Goal: Information Seeking & Learning: Find contact information

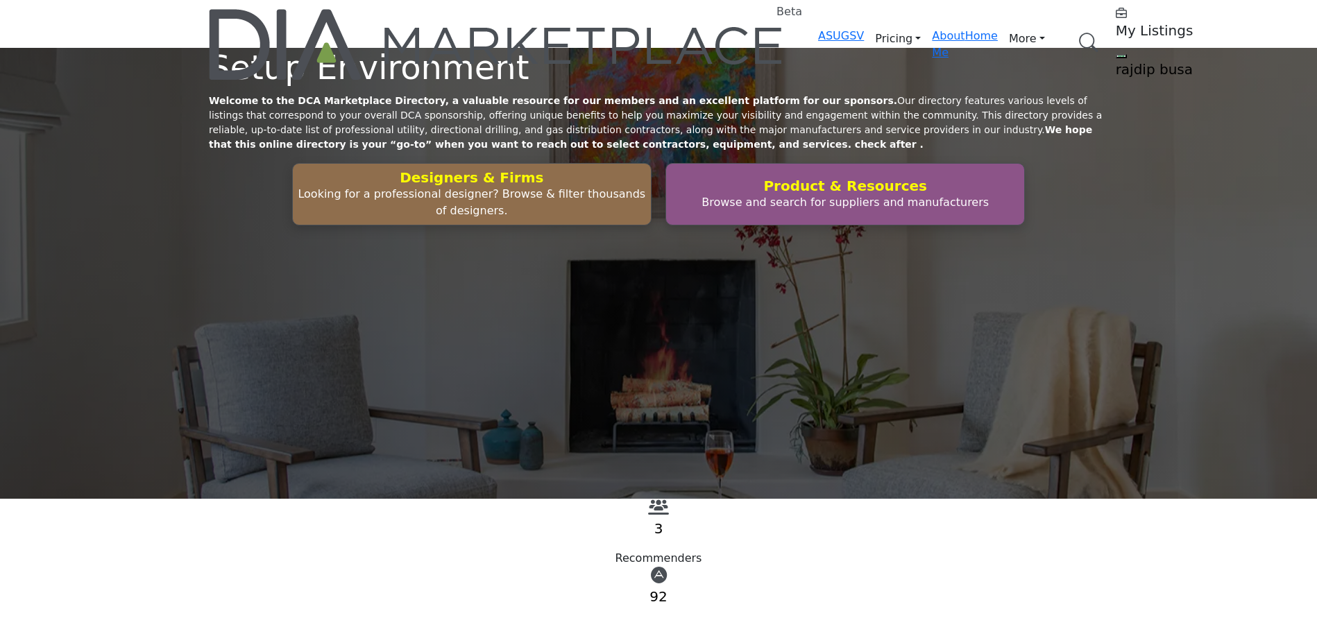
click at [0, 0] on link "Browse Categories" at bounding box center [0, 0] width 0 height 0
click at [1225, 361] on div "Setup Environment Welcome to the DCA Marketplace Directory, a valuable resource…" at bounding box center [658, 273] width 1317 height 451
click at [0, 0] on link "Browse Categories" at bounding box center [0, 0] width 0 height 0
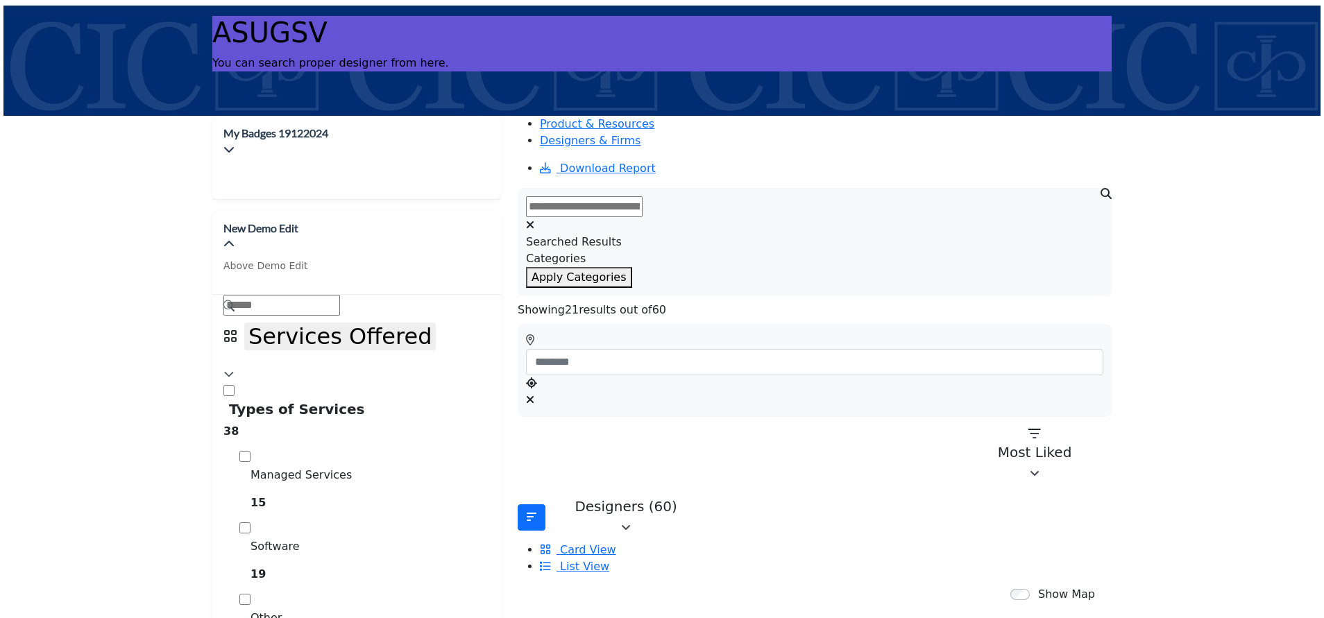
scroll to position [520, 0]
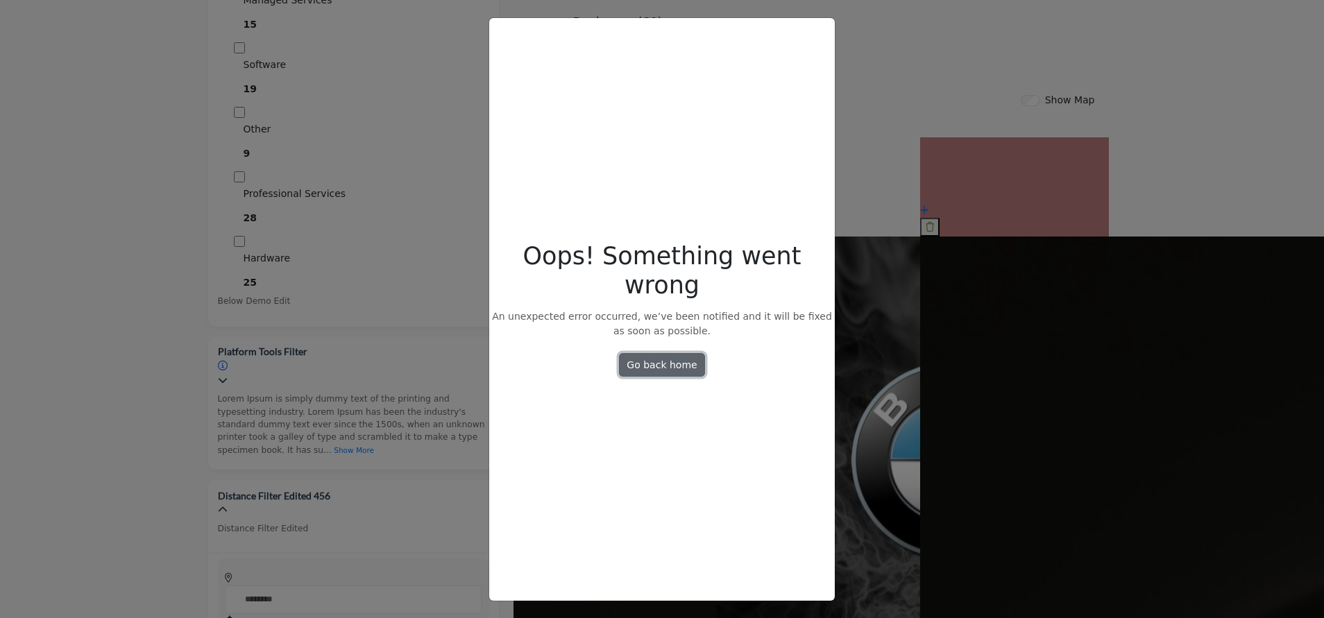
click at [669, 354] on link "Go back home" at bounding box center [662, 365] width 86 height 24
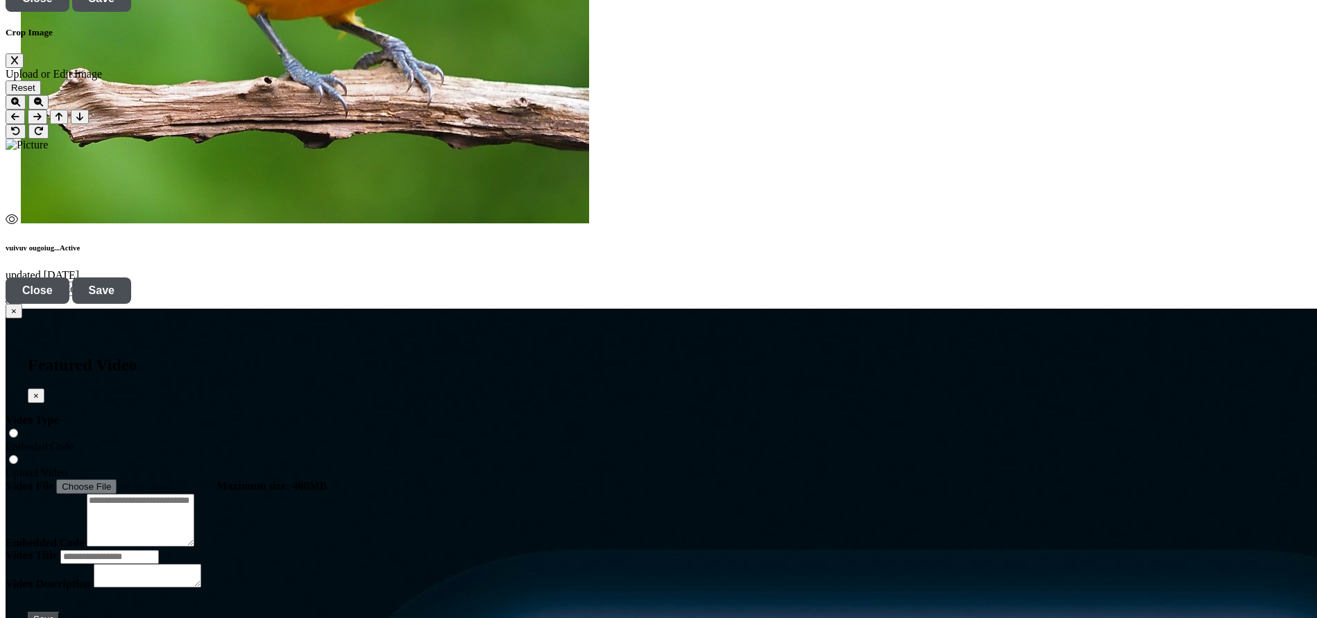
scroll to position [4683, 0]
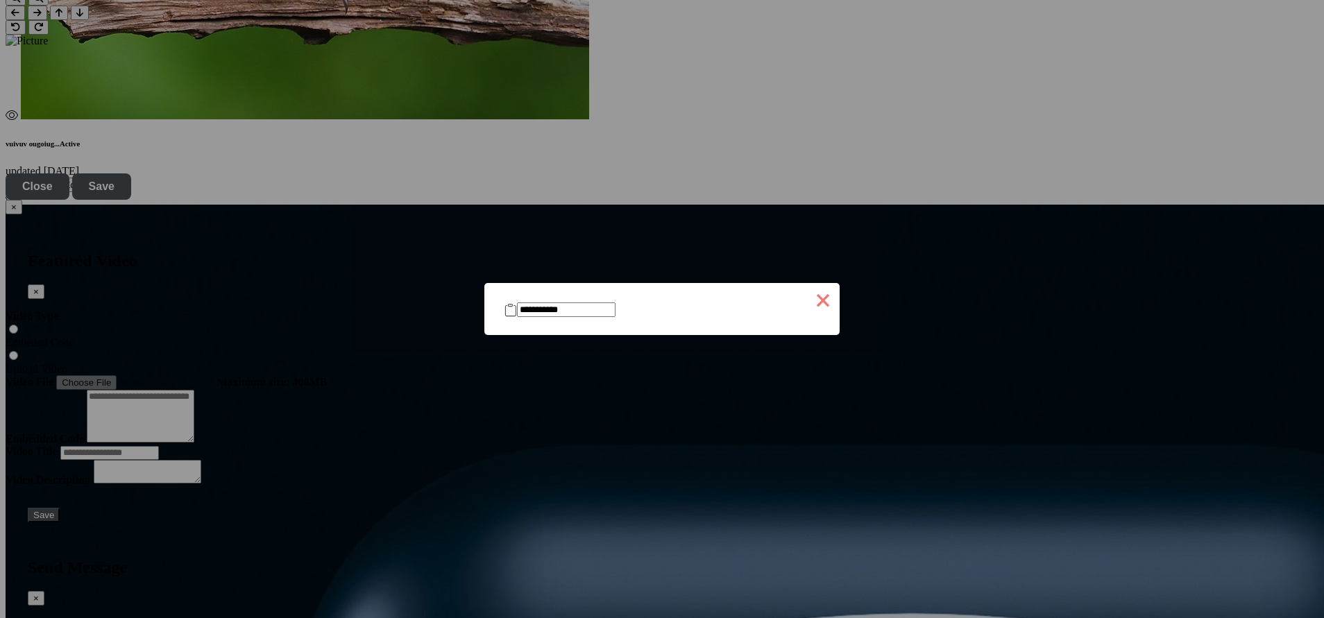
click at [806, 291] on button "×" at bounding box center [822, 299] width 33 height 33
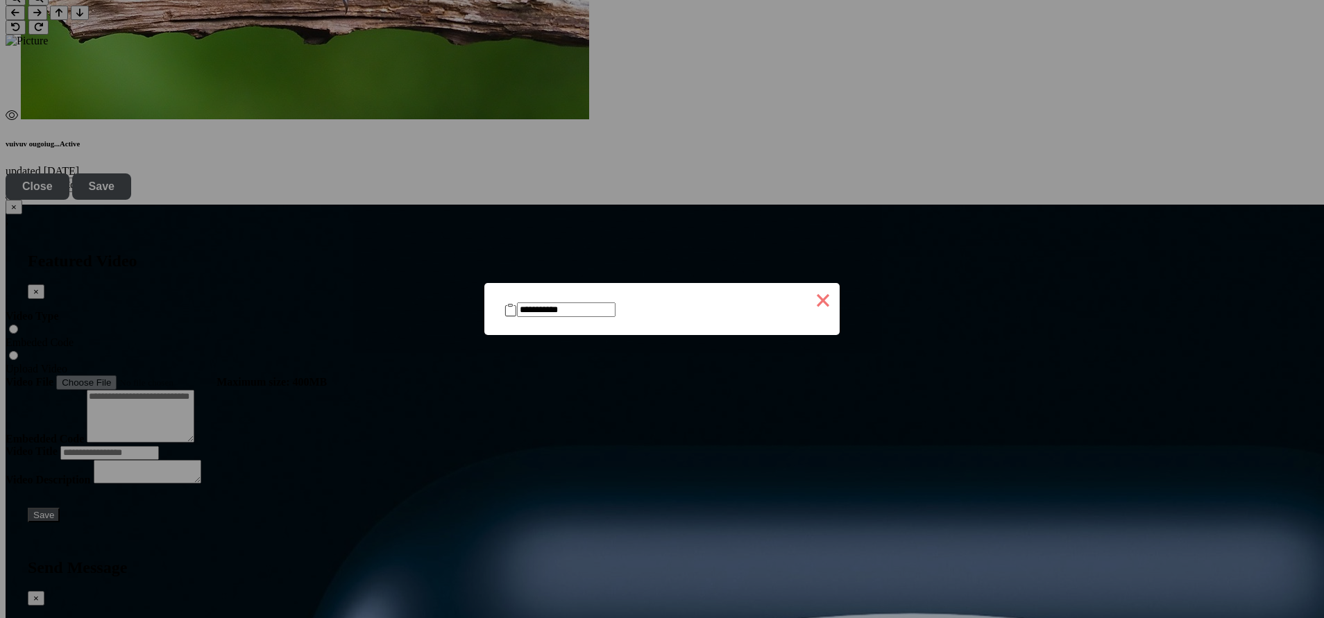
click at [806, 296] on button "×" at bounding box center [822, 299] width 33 height 33
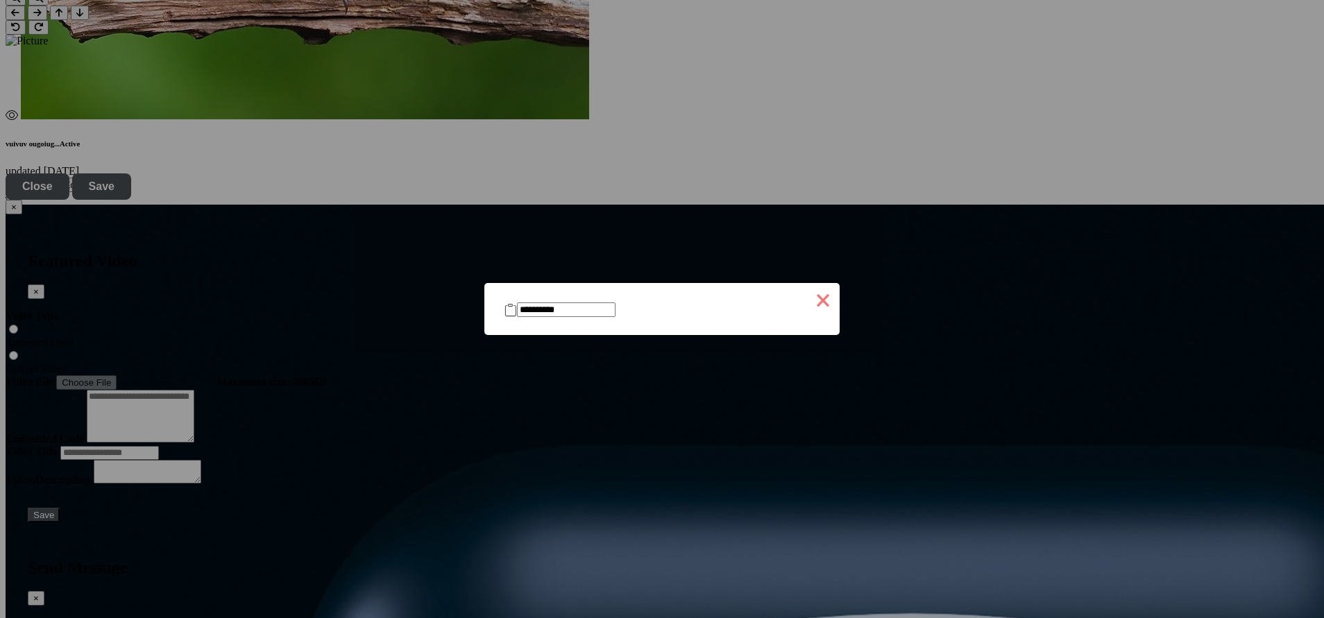
click at [806, 294] on button "×" at bounding box center [822, 299] width 33 height 33
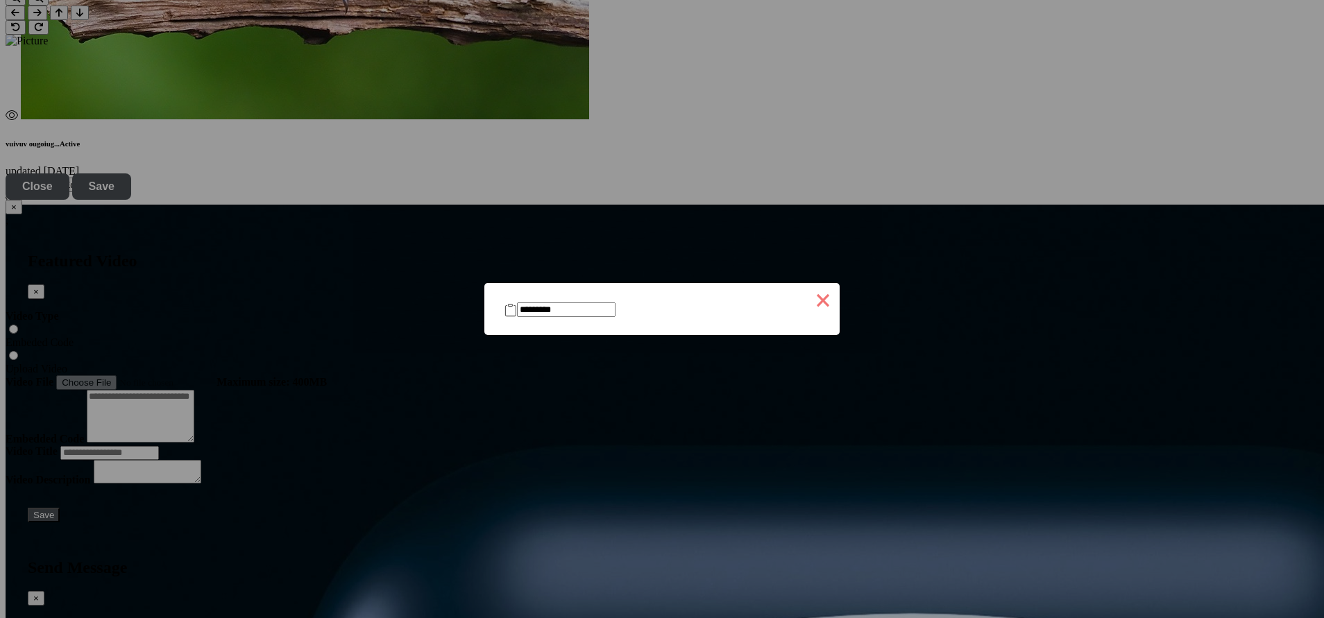
click at [813, 298] on button "×" at bounding box center [822, 299] width 33 height 33
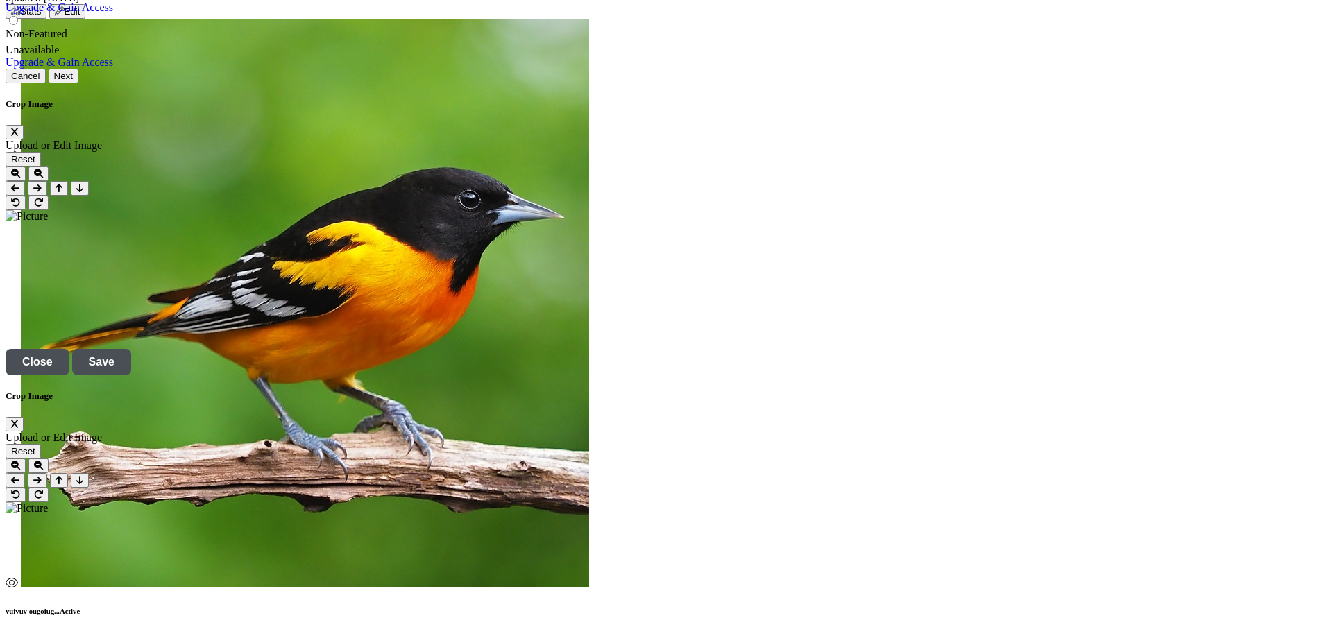
scroll to position [3955, 0]
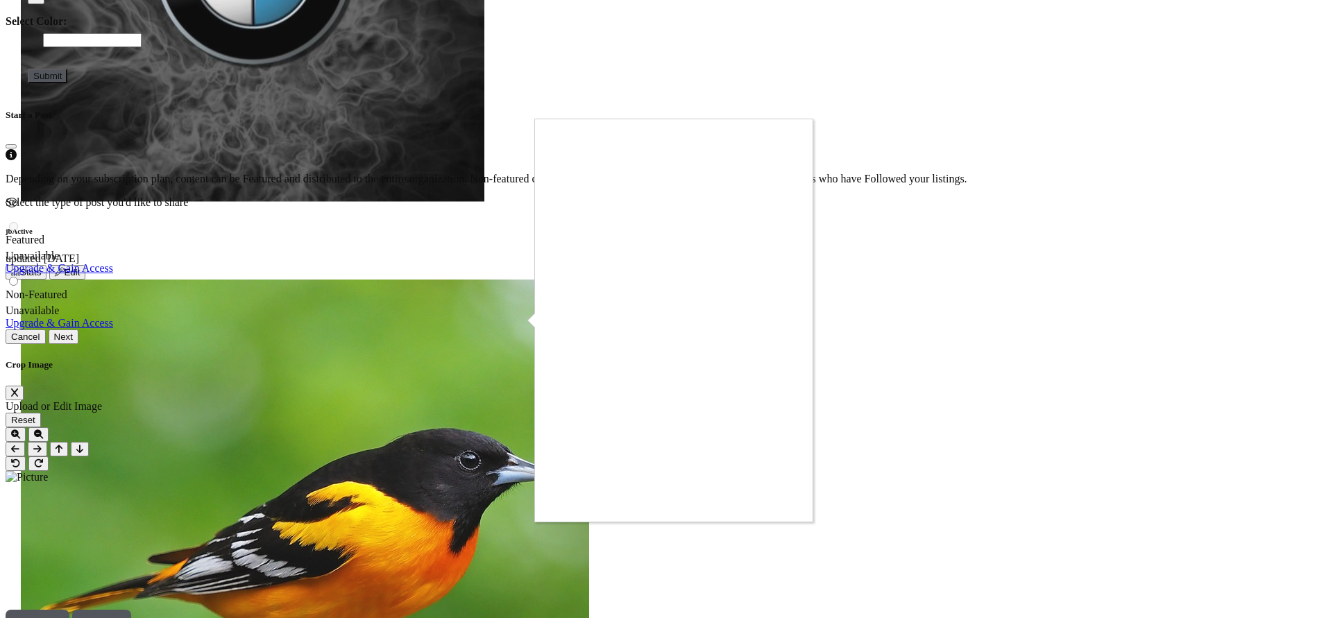
click at [519, 322] on div at bounding box center [662, 309] width 1324 height 618
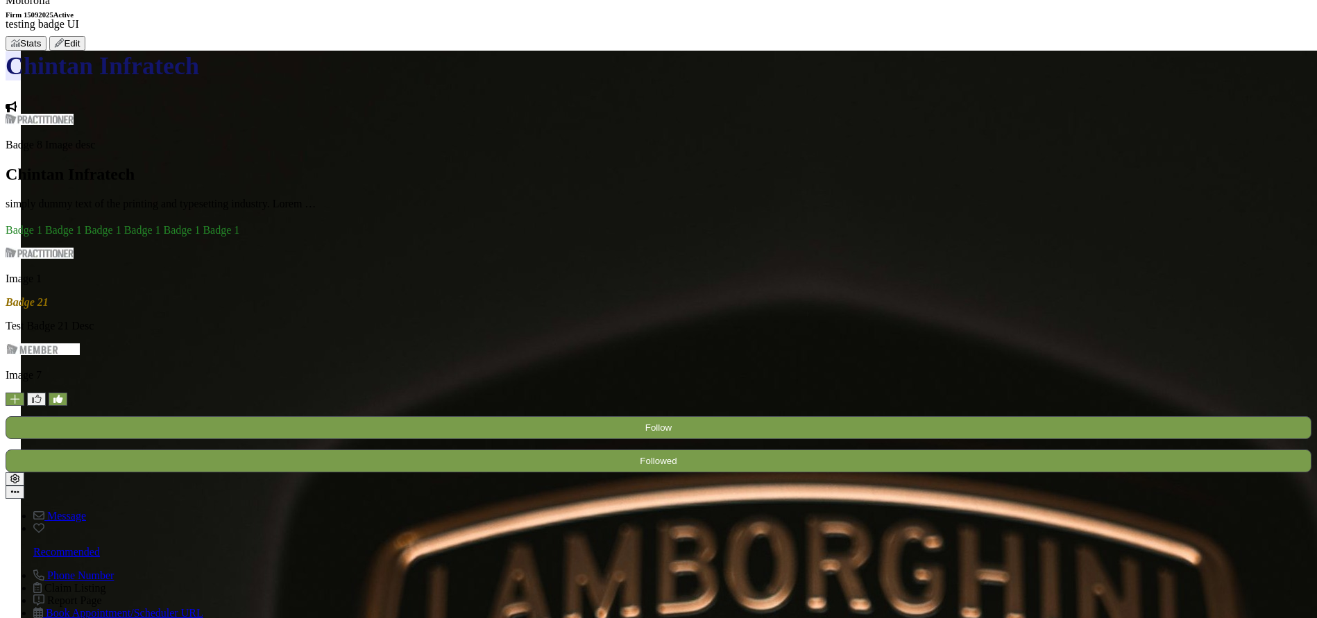
scroll to position [0, 0]
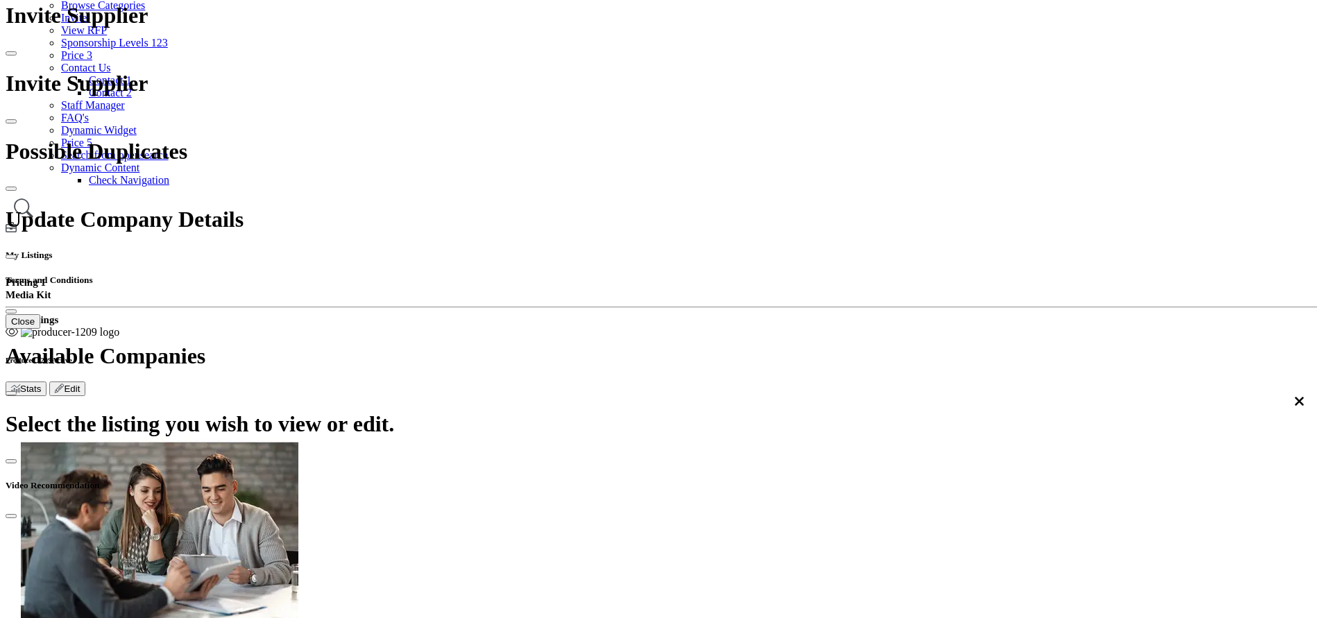
scroll to position [208, 0]
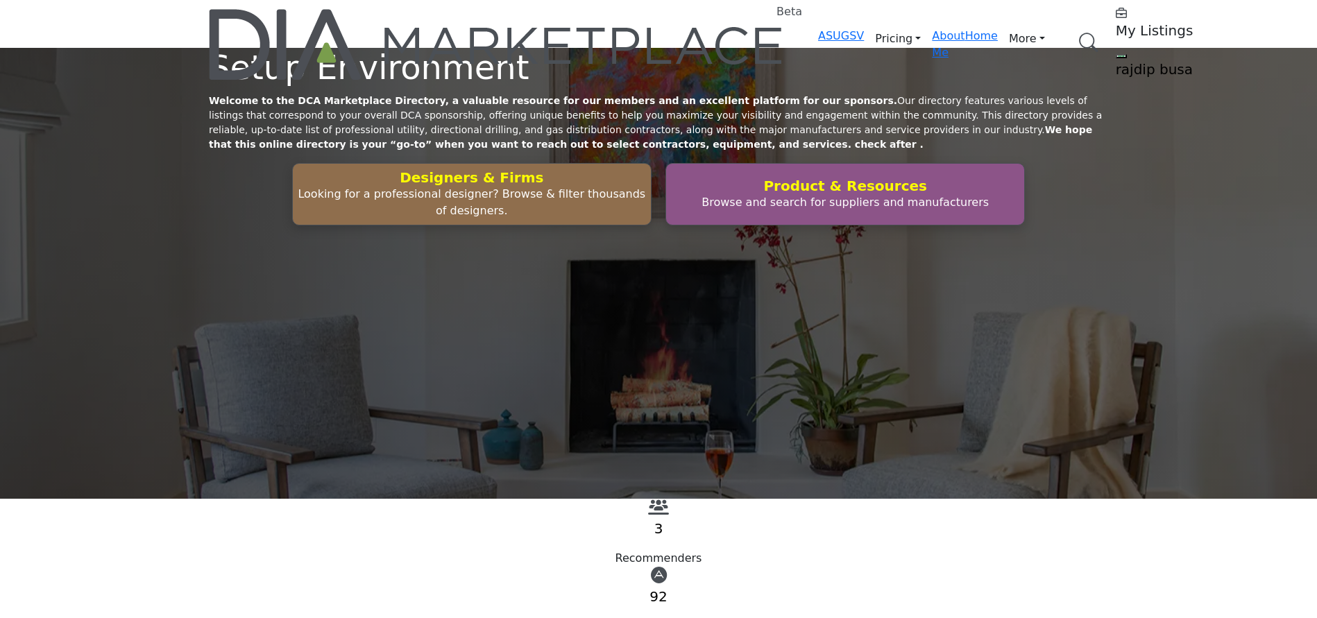
click at [0, 0] on link "Browse Categories" at bounding box center [0, 0] width 0 height 0
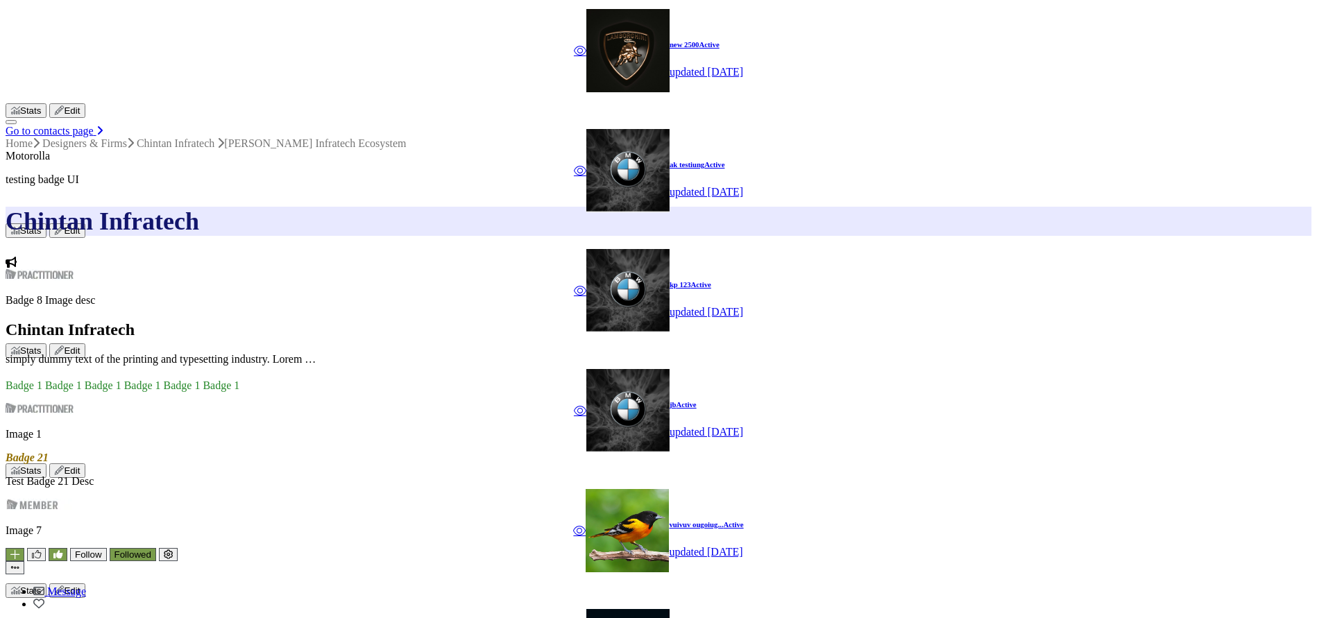
scroll to position [729, 0]
